Goal: Share content

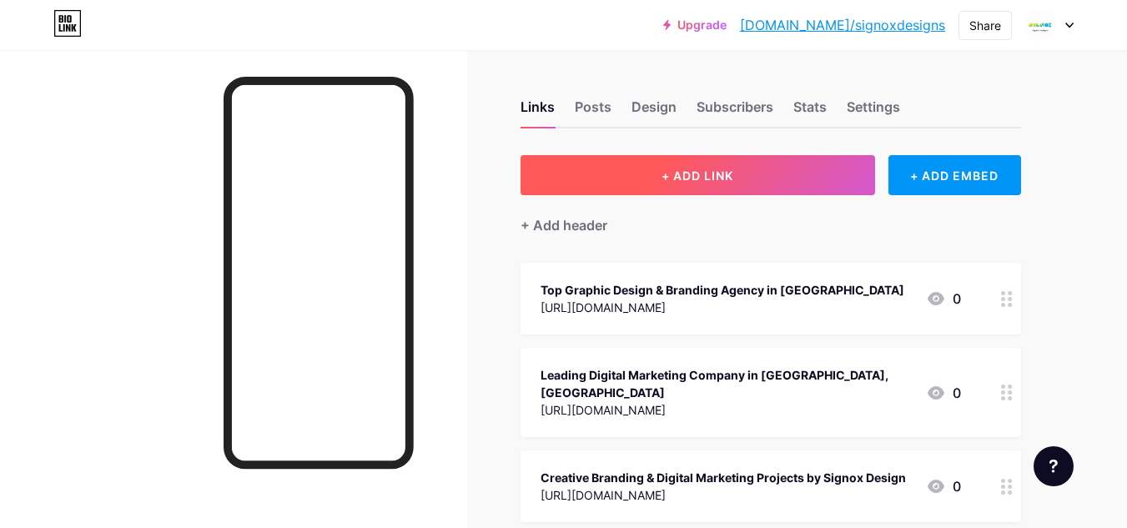
click at [692, 167] on button "+ ADD LINK" at bounding box center [698, 175] width 355 height 40
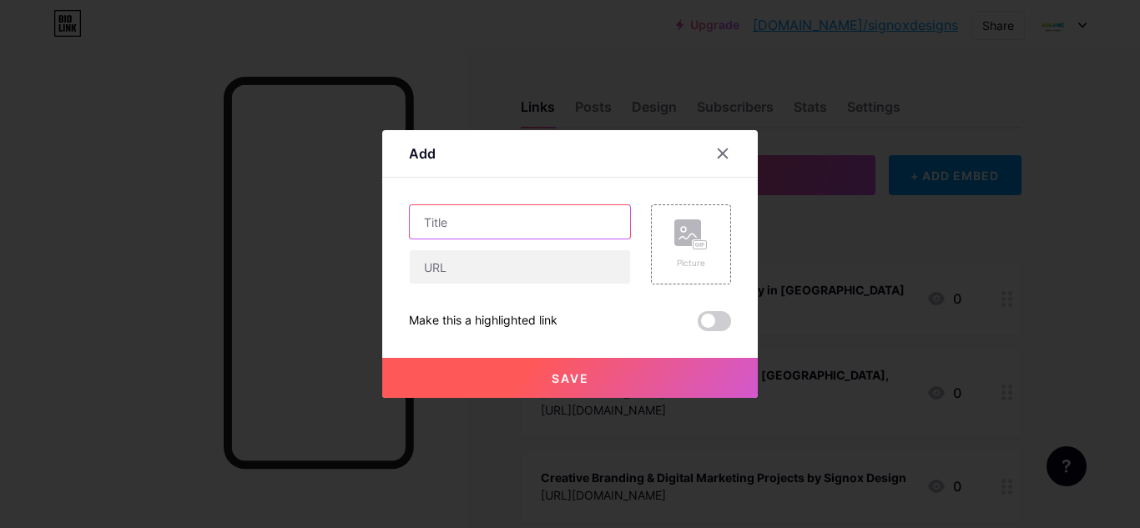
click at [426, 238] on input "text" at bounding box center [520, 221] width 220 height 33
paste input "Best Flyer Design Company In [GEOGRAPHIC_DATA], [GEOGRAPHIC_DATA]"
type input "Best Flyer Design Company In [GEOGRAPHIC_DATA], [GEOGRAPHIC_DATA]"
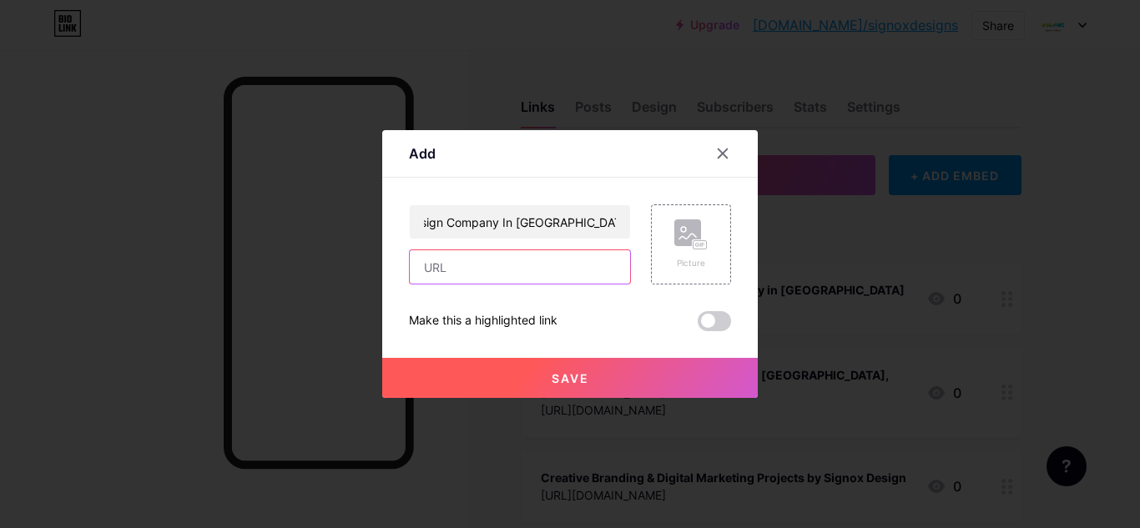
click at [513, 280] on input "text" at bounding box center [520, 266] width 220 height 33
paste input "[URL][DOMAIN_NAME]"
type input "[URL][DOMAIN_NAME]"
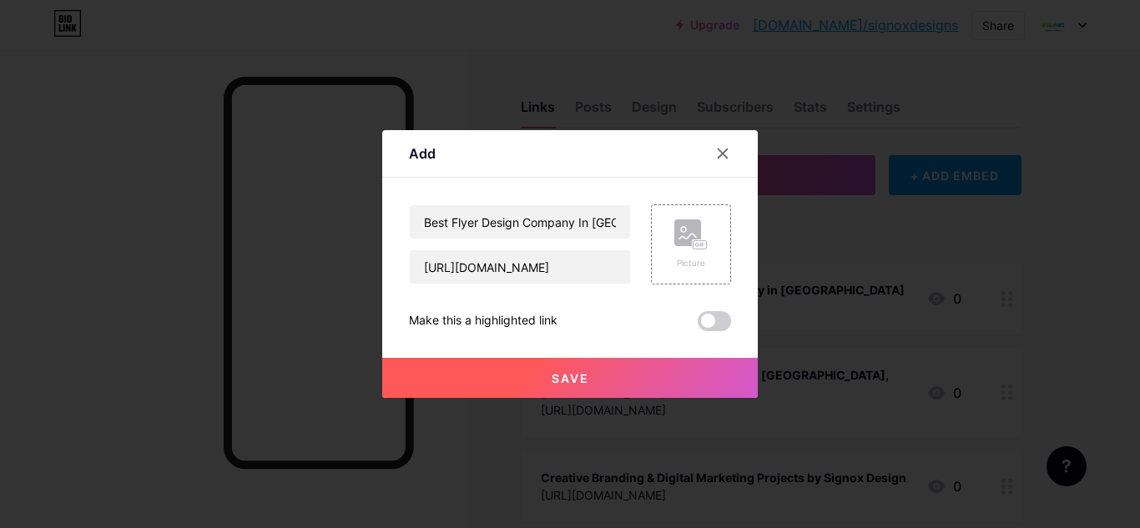
click at [626, 368] on button "Save" at bounding box center [570, 378] width 376 height 40
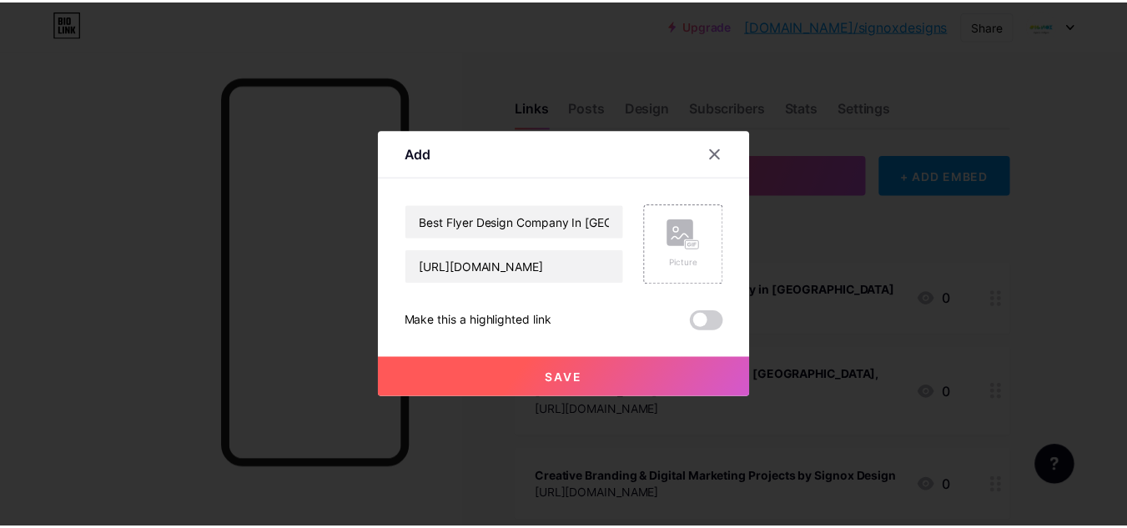
scroll to position [0, 0]
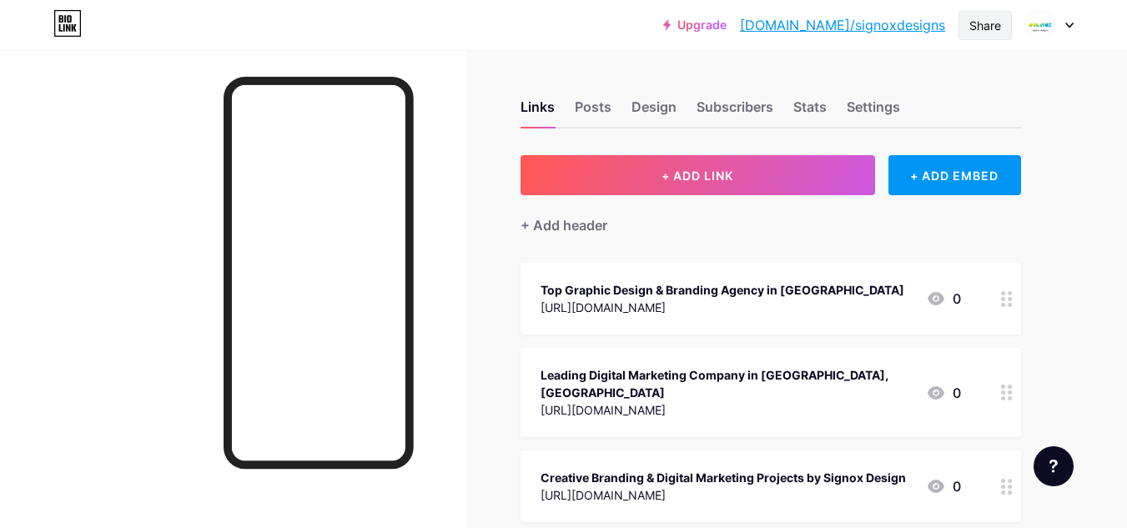
click at [989, 27] on div "Share" at bounding box center [986, 26] width 32 height 18
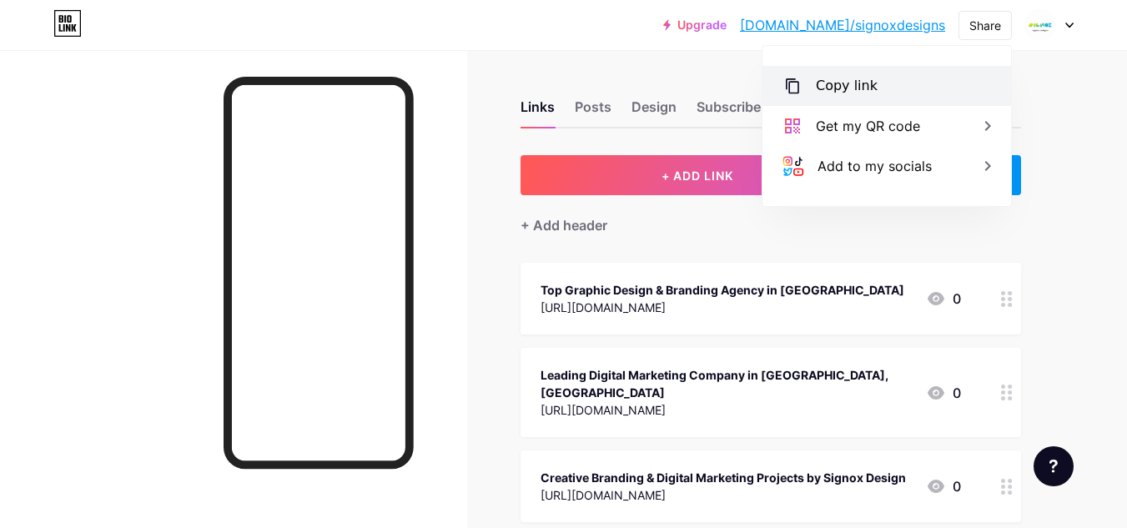
click at [898, 91] on div "Copy link" at bounding box center [887, 86] width 249 height 40
